Goal: Find specific page/section: Find specific page/section

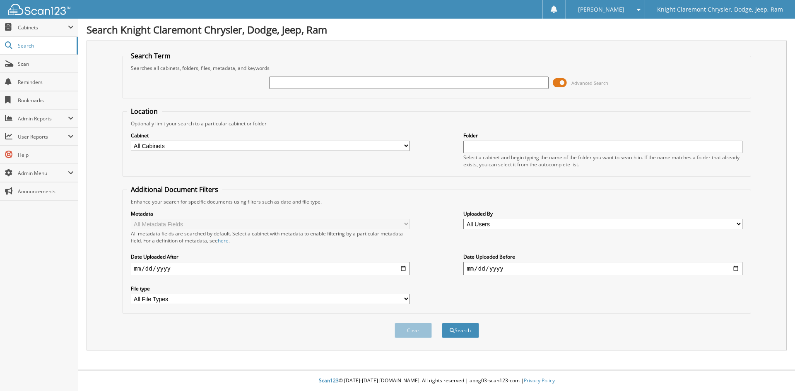
click at [299, 81] on input "text" at bounding box center [408, 83] width 279 height 12
type input "R151166"
click at [442, 323] on button "Search" at bounding box center [460, 330] width 37 height 15
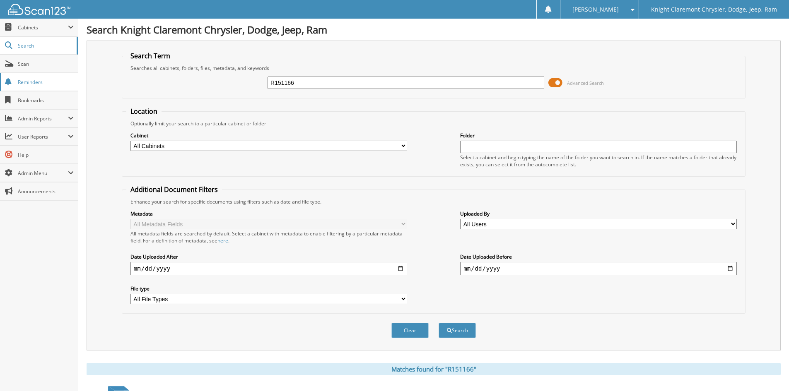
drag, startPoint x: 305, startPoint y: 82, endPoint x: 5, endPoint y: 85, distance: 300.2
click at [63, 84] on body "Diane A. Settings Logout Knight Claremont Chrysler, Dodge, Jeep, Ram Close Cabi…" at bounding box center [394, 328] width 789 height 656
type input "W41181"
click at [438, 323] on button "Search" at bounding box center [456, 330] width 37 height 15
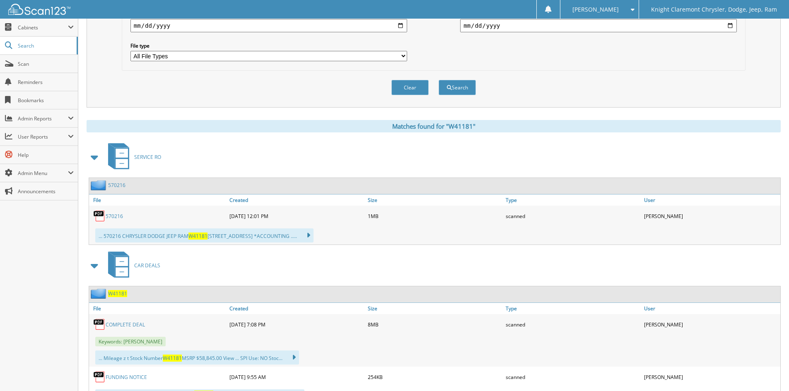
scroll to position [290, 0]
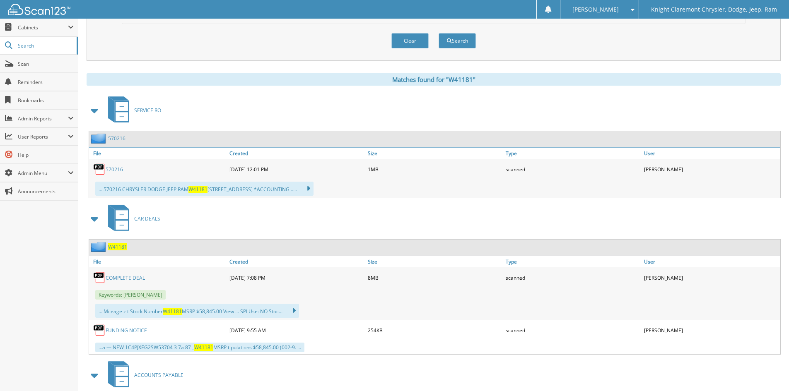
click at [116, 248] on span "W41181" at bounding box center [117, 246] width 19 height 7
